Goal: Navigation & Orientation: Understand site structure

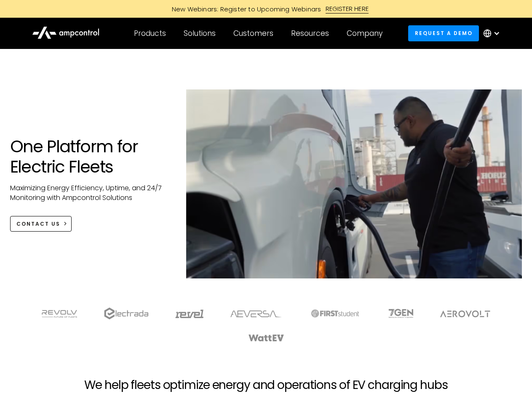
click at [259, 33] on div "Customers" at bounding box center [254, 33] width 40 height 9
click at [150, 33] on div "Products" at bounding box center [150, 33] width 32 height 9
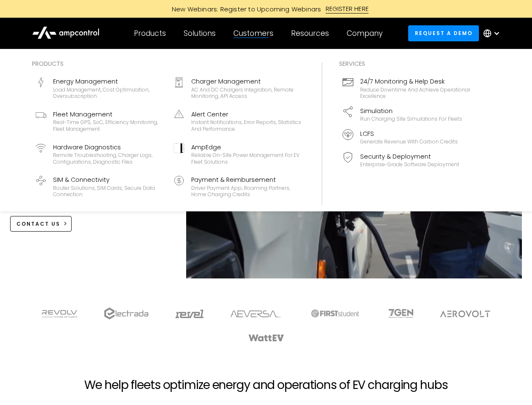
click at [200, 33] on div "Solutions" at bounding box center [200, 33] width 32 height 9
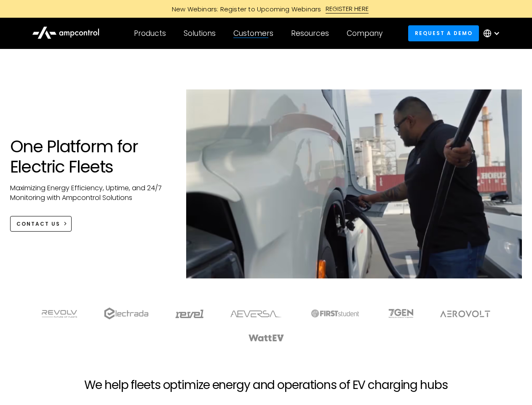
click at [255, 33] on div "Customers" at bounding box center [254, 33] width 40 height 9
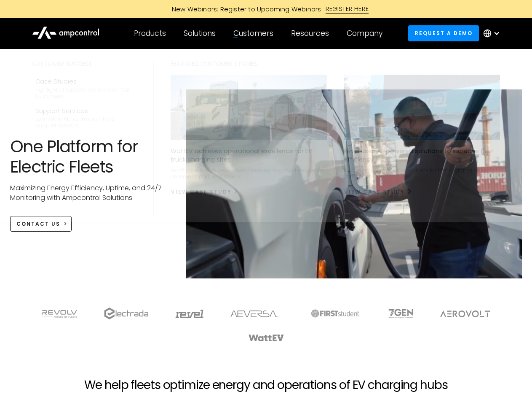
click at [312, 33] on div "Resources" at bounding box center [310, 33] width 38 height 9
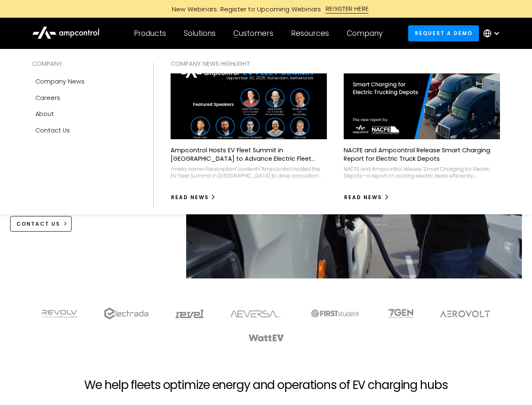
click at [368, 33] on div "Company" at bounding box center [365, 33] width 36 height 9
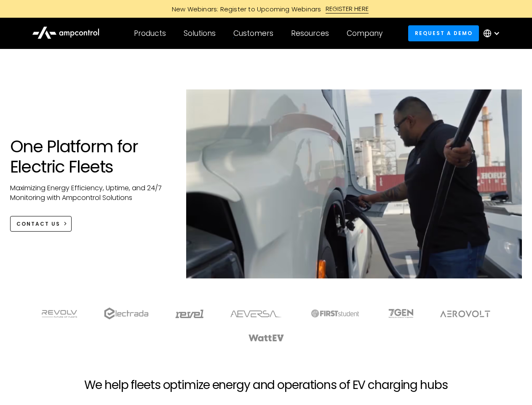
click at [494, 33] on div at bounding box center [497, 33] width 7 height 7
